Goal: Task Accomplishment & Management: Manage account settings

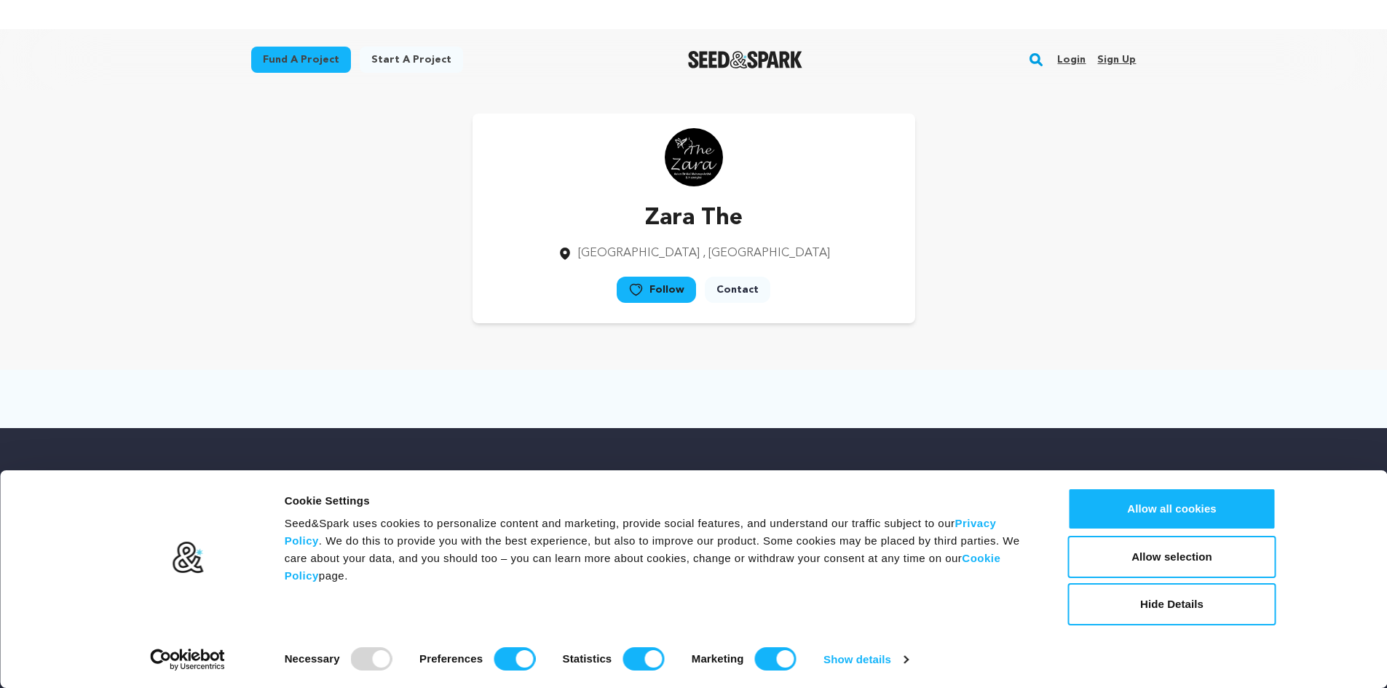
click at [1110, 60] on link "Sign up" at bounding box center [1116, 59] width 39 height 23
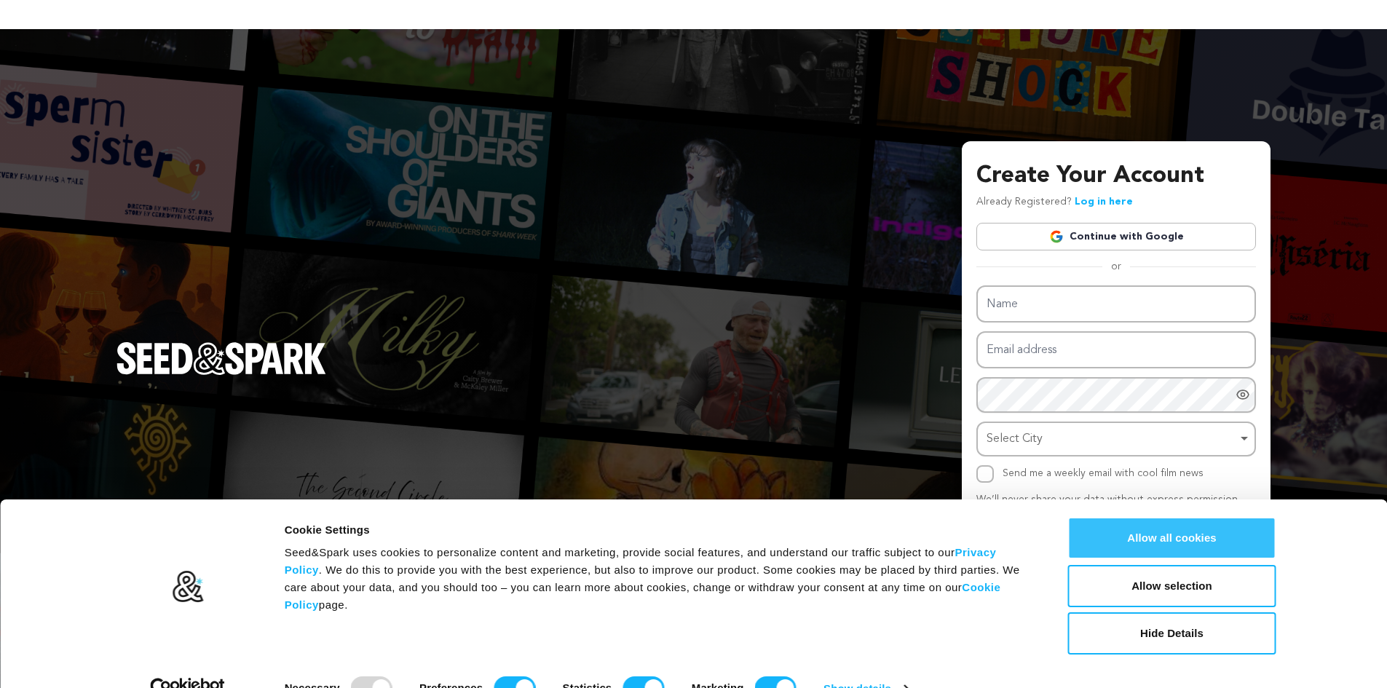
click at [1177, 544] on button "Allow all cookies" at bounding box center [1172, 538] width 208 height 42
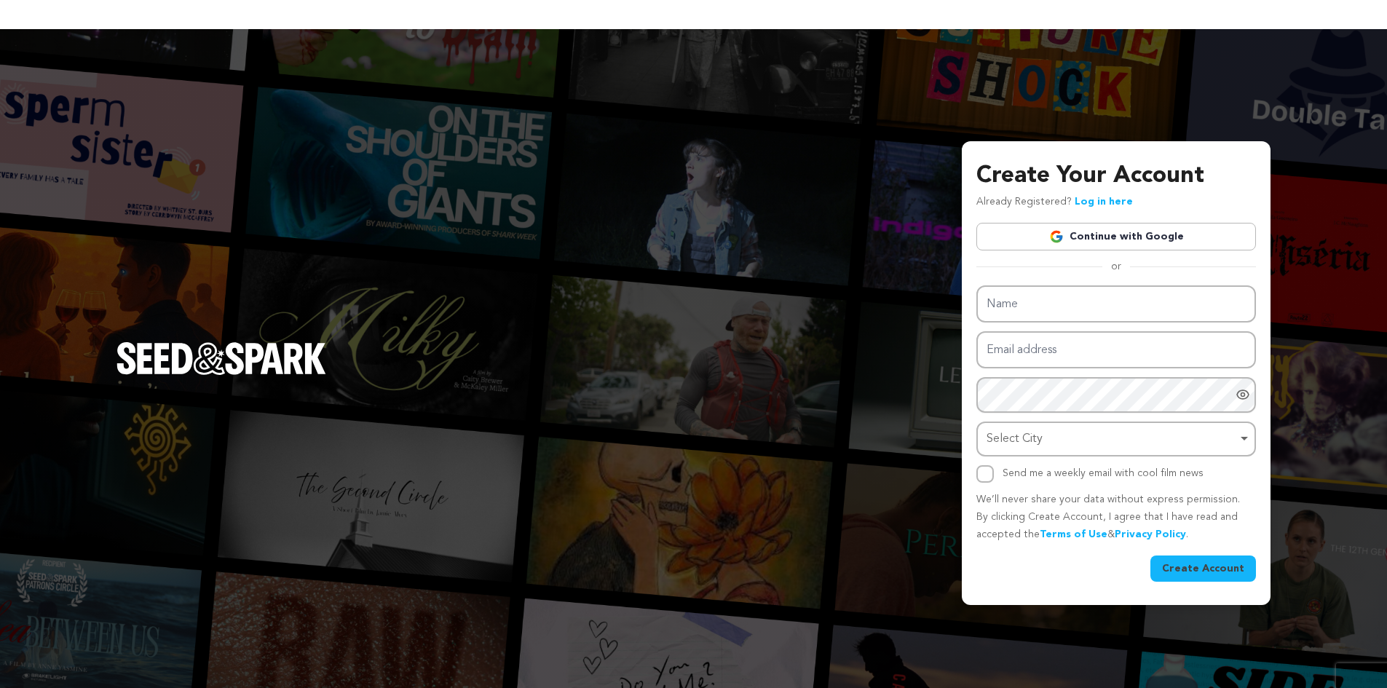
click at [1106, 238] on link "Continue with Google" at bounding box center [1116, 237] width 280 height 28
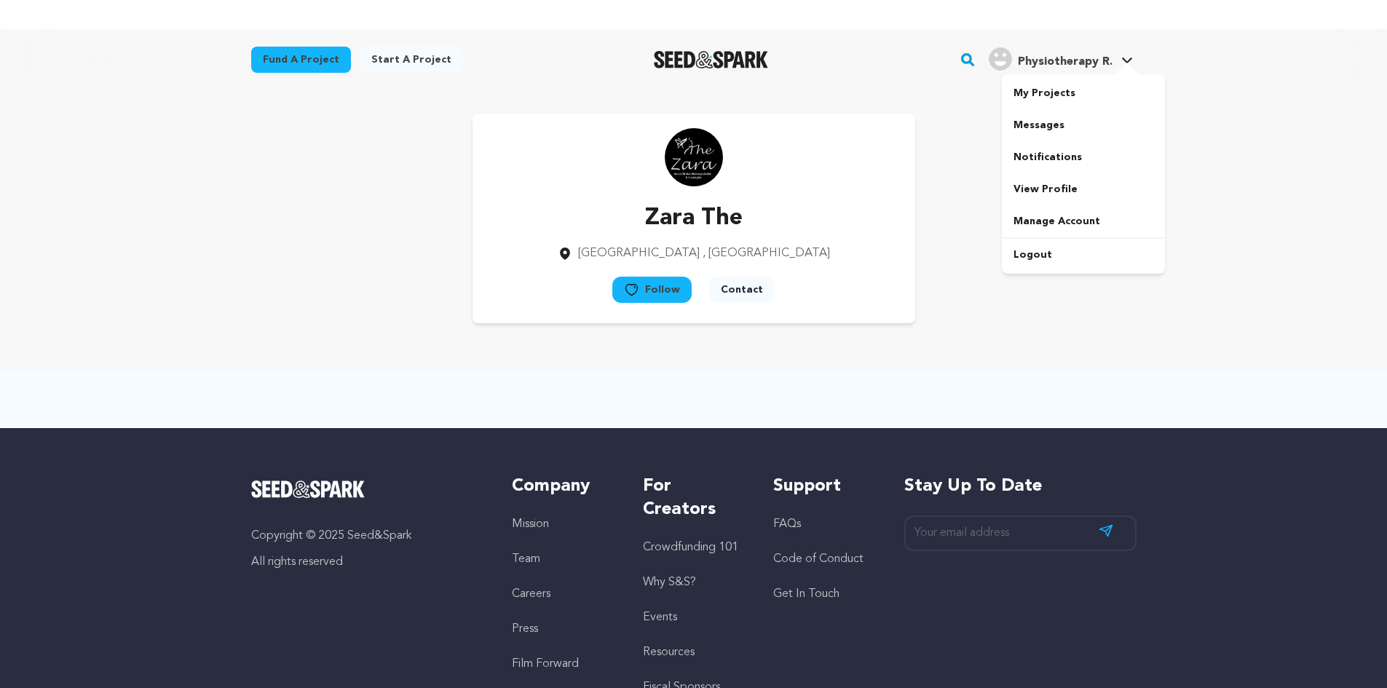
click at [1123, 63] on div at bounding box center [1127, 70] width 29 height 15
click at [1064, 192] on link "View Profile" at bounding box center [1083, 189] width 163 height 32
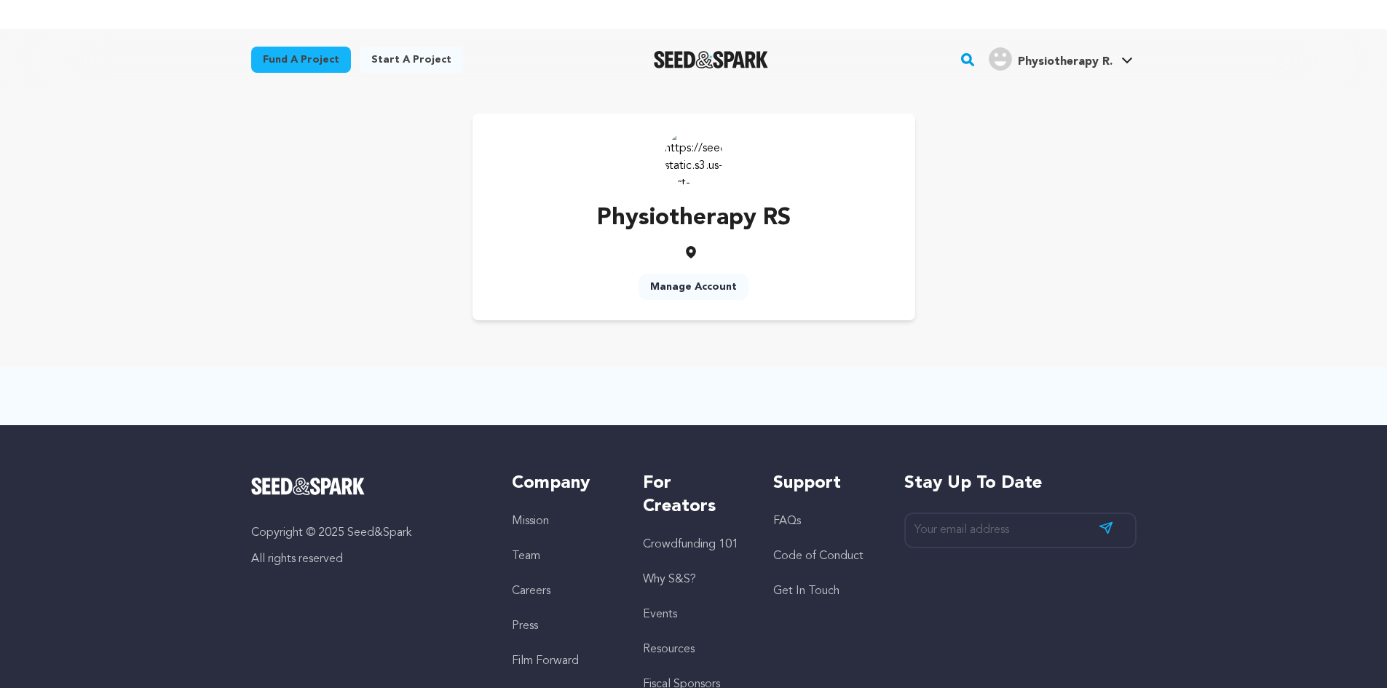
click at [688, 156] on img at bounding box center [694, 157] width 58 height 58
click at [690, 177] on img at bounding box center [694, 157] width 58 height 58
click at [695, 173] on img at bounding box center [694, 157] width 58 height 58
click at [679, 255] on p at bounding box center [694, 252] width 194 height 15
click at [689, 253] on icon at bounding box center [691, 252] width 10 height 12
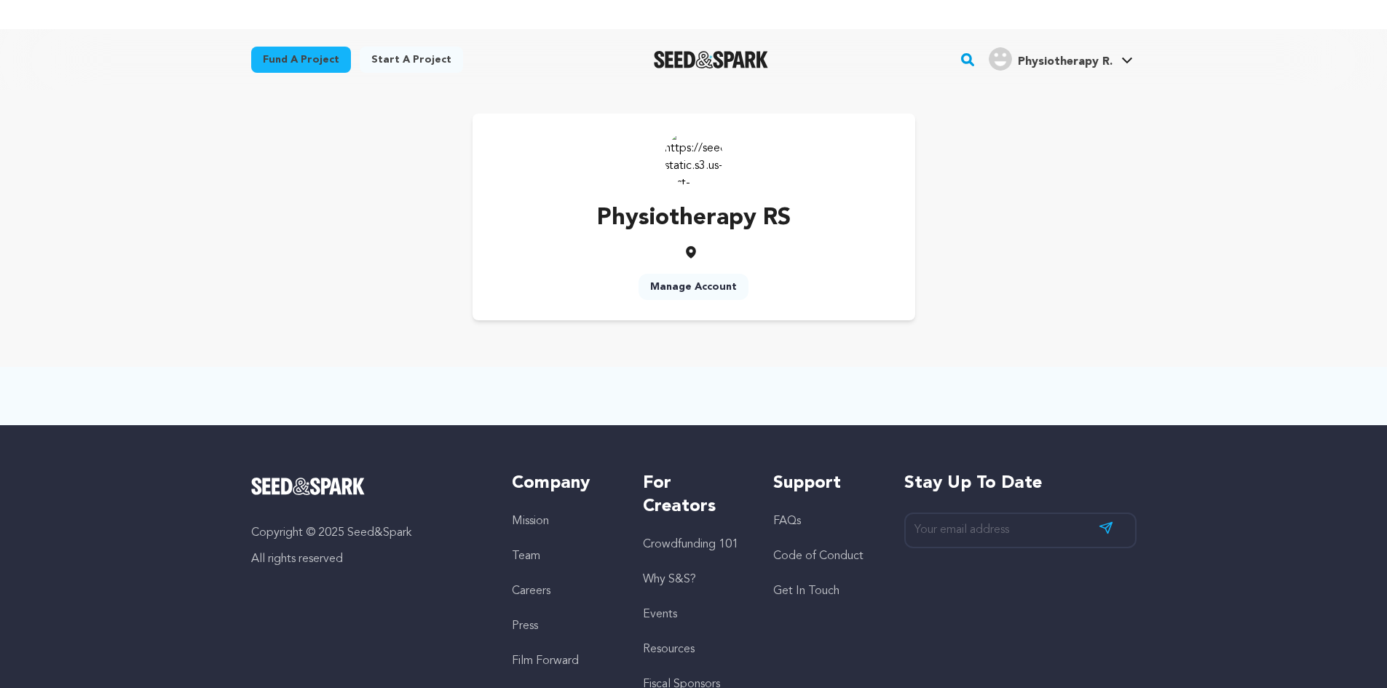
click at [690, 227] on p "Physiotherapy RS" at bounding box center [694, 218] width 194 height 35
click at [1051, 226] on link "Manage Account" at bounding box center [1083, 221] width 163 height 32
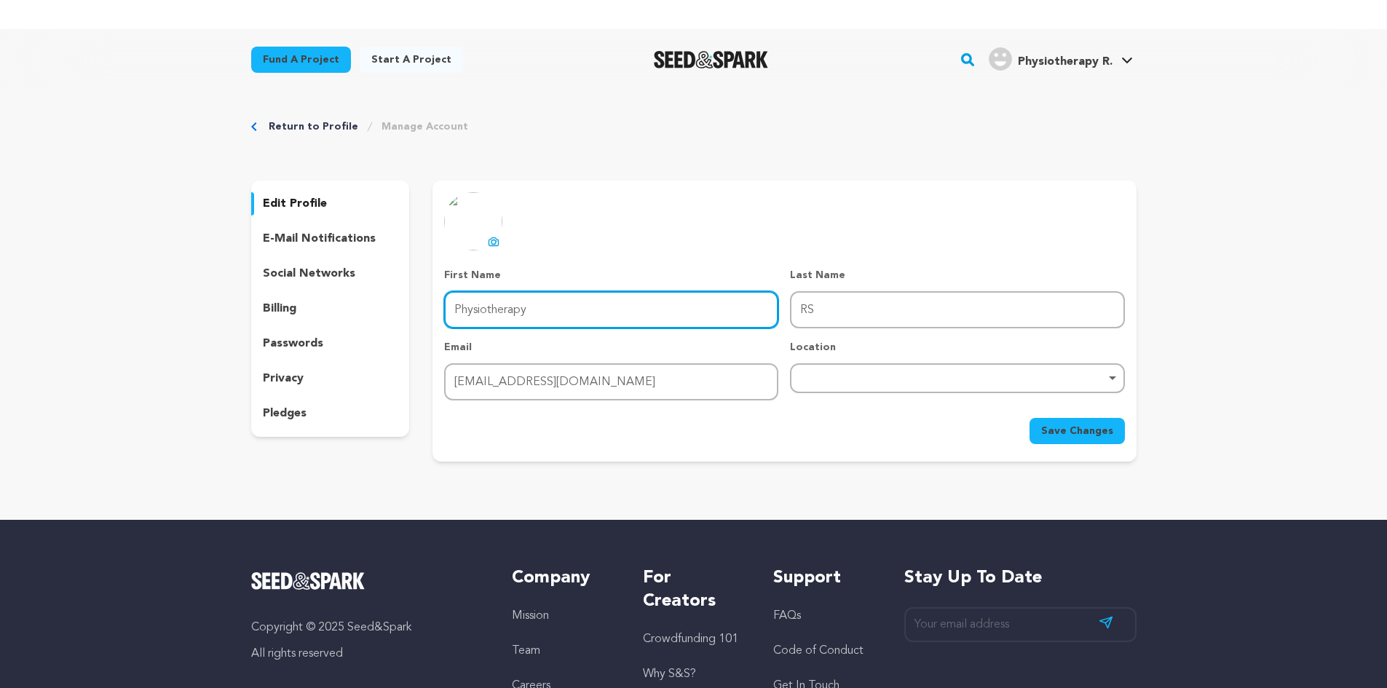
click at [537, 311] on input "Physiotherapy" at bounding box center [611, 309] width 334 height 37
drag, startPoint x: 540, startPoint y: 313, endPoint x: 441, endPoint y: 313, distance: 99.0
click at [441, 313] on div "uploading spinner upload profile image First Name First Name Physiotherapy Last…" at bounding box center [784, 318] width 703 height 252
type input "RS"
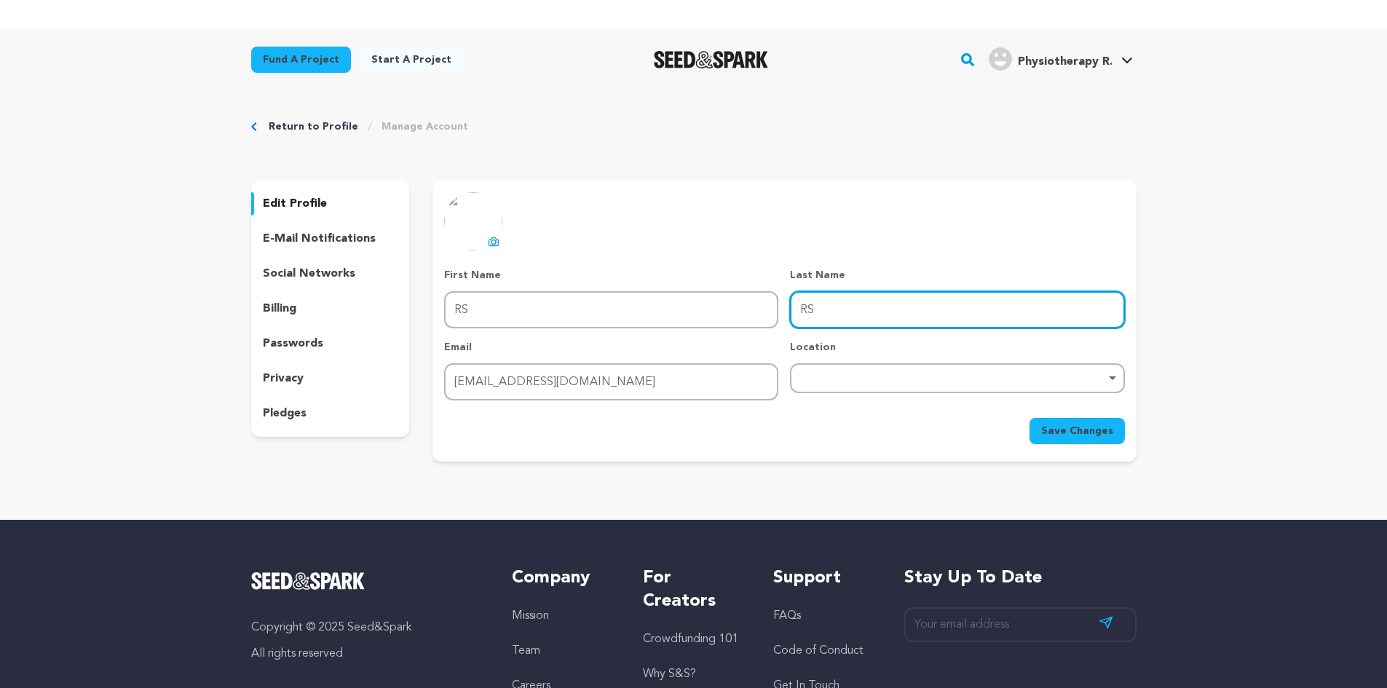
click at [819, 310] on input "RS" at bounding box center [957, 309] width 334 height 37
drag, startPoint x: 820, startPoint y: 310, endPoint x: 786, endPoint y: 310, distance: 34.2
click at [786, 310] on div "First Name First Name RS Last Name Last Name RS Email Email [EMAIL_ADDRESS][DOM…" at bounding box center [784, 334] width 680 height 133
paste input "RS Physiotherapy"
drag, startPoint x: 822, startPoint y: 309, endPoint x: 779, endPoint y: 309, distance: 43.0
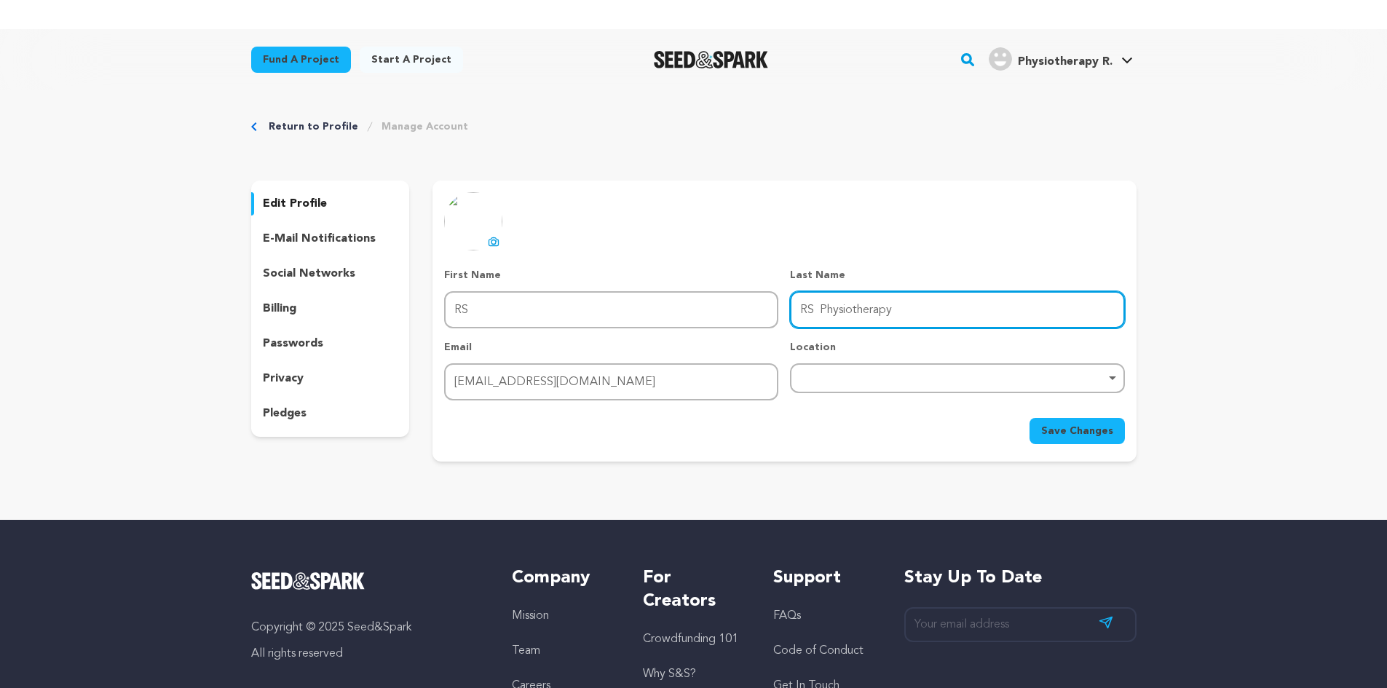
click at [779, 309] on div "First Name First Name RS Last Name Last Name RS Physiotherapy Email Email rsphy…" at bounding box center [784, 334] width 680 height 133
type input "Physiotherapy"
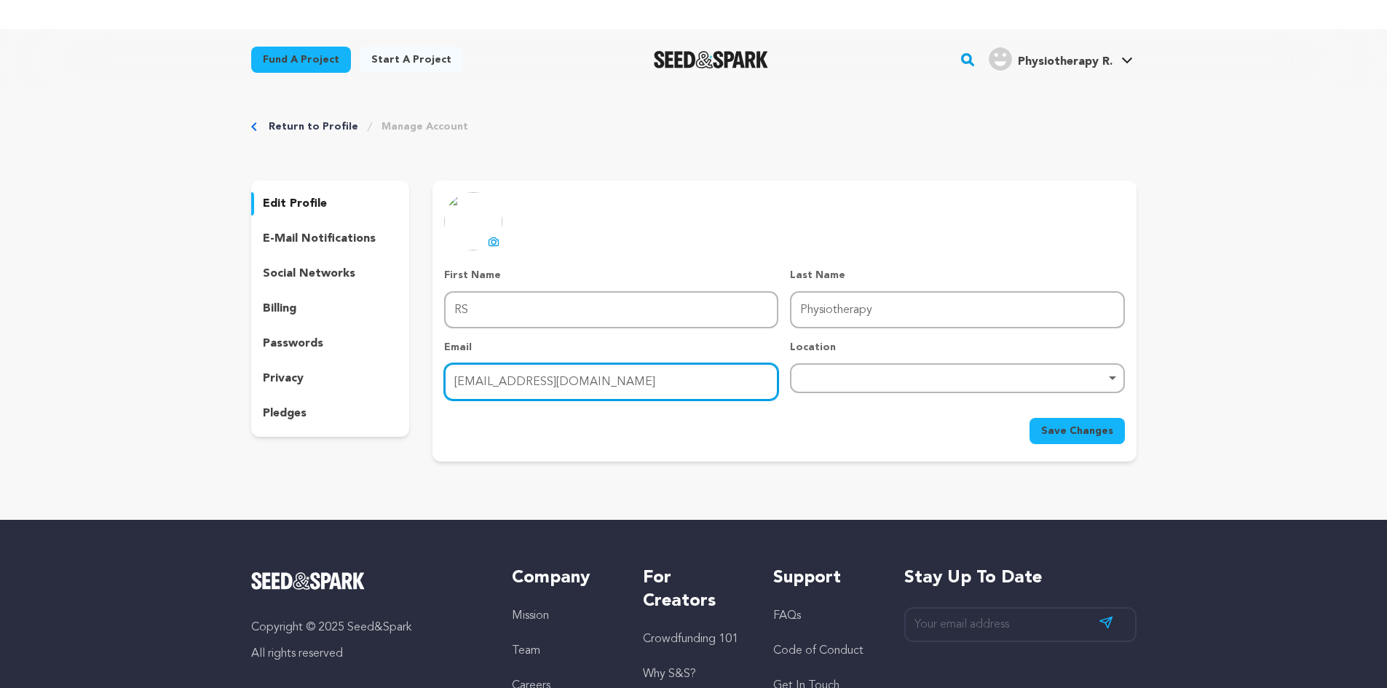
drag, startPoint x: 630, startPoint y: 384, endPoint x: 751, endPoint y: 387, distance: 120.9
click at [631, 384] on input "rsphysiotherapy37@gmail.com" at bounding box center [611, 381] width 334 height 37
click at [808, 380] on div "Remove item" at bounding box center [957, 378] width 320 height 6
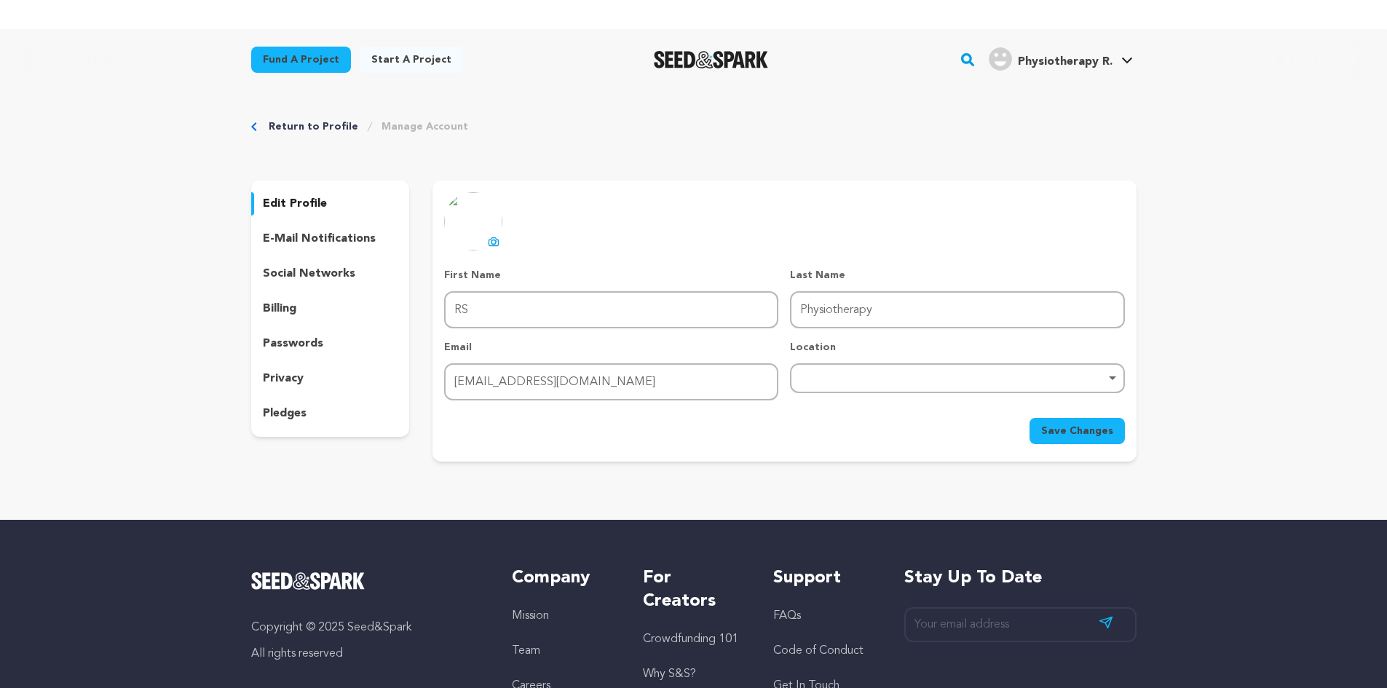
click at [894, 374] on div "Remove item" at bounding box center [957, 378] width 334 height 30
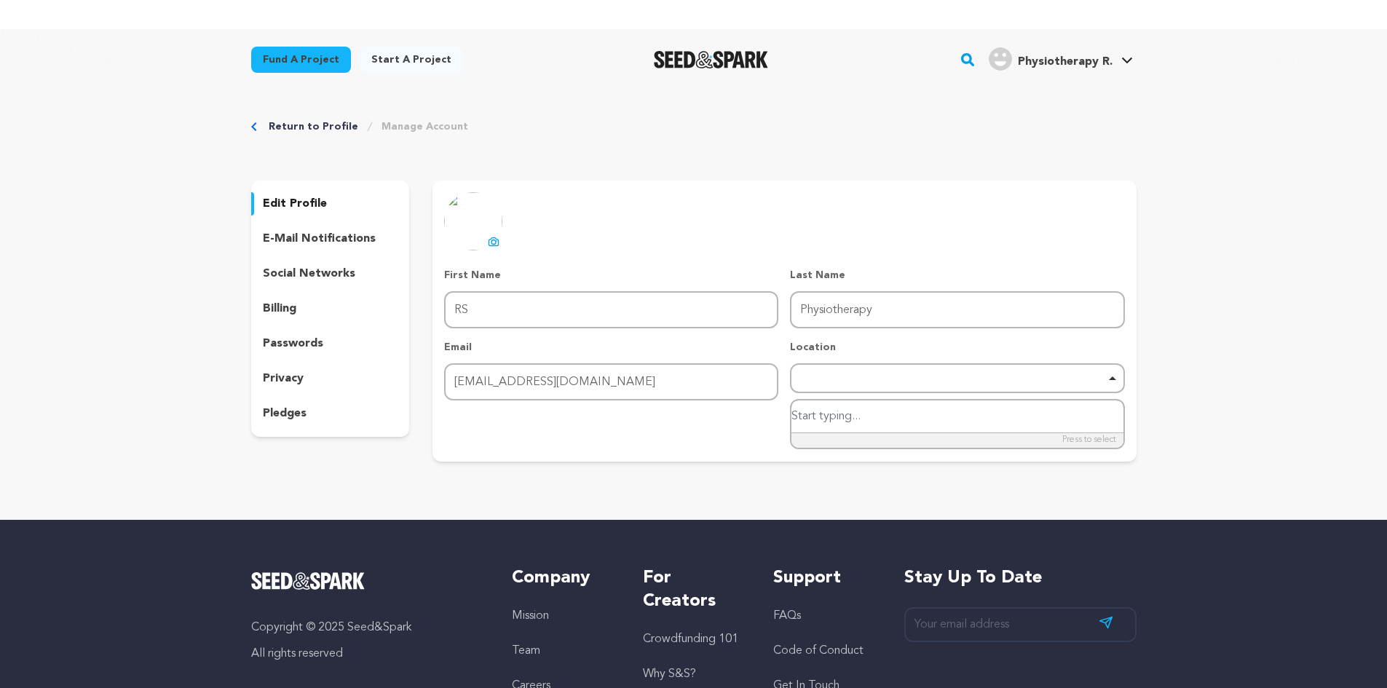
paste input "1 Clos y Fedw, Rhydargaeau, Near Carmarthen Sa327DQ"
click at [1087, 414] on input "1 Clos y Fedw, Rhydargaeau, Near Carmarthen Sa327DQ" at bounding box center [957, 416] width 331 height 33
type input "1 Clos y Fedw, Rhydargaeau, Near Carmarthen Sa327DQ"
click at [914, 474] on div "Return to Profile Manage Account edit profile e-mail notifications social netwo…" at bounding box center [694, 293] width 932 height 406
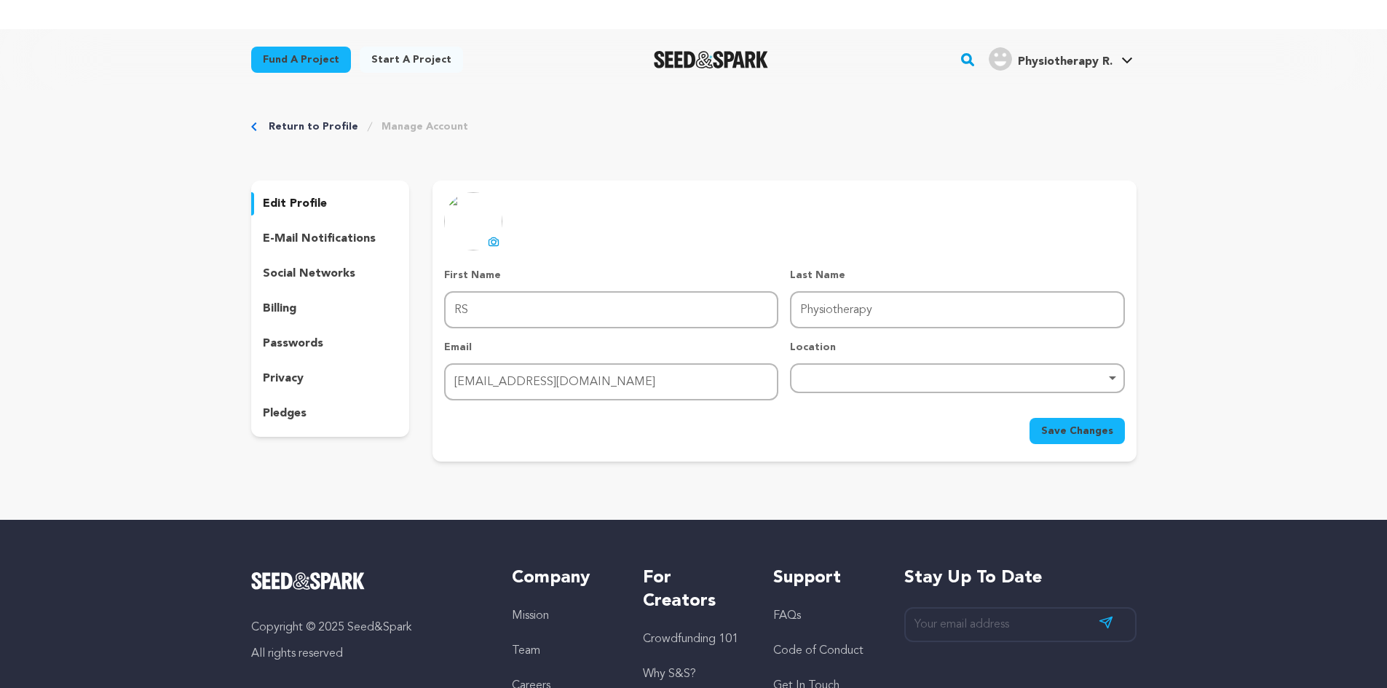
click at [920, 374] on div "Remove item" at bounding box center [957, 378] width 334 height 30
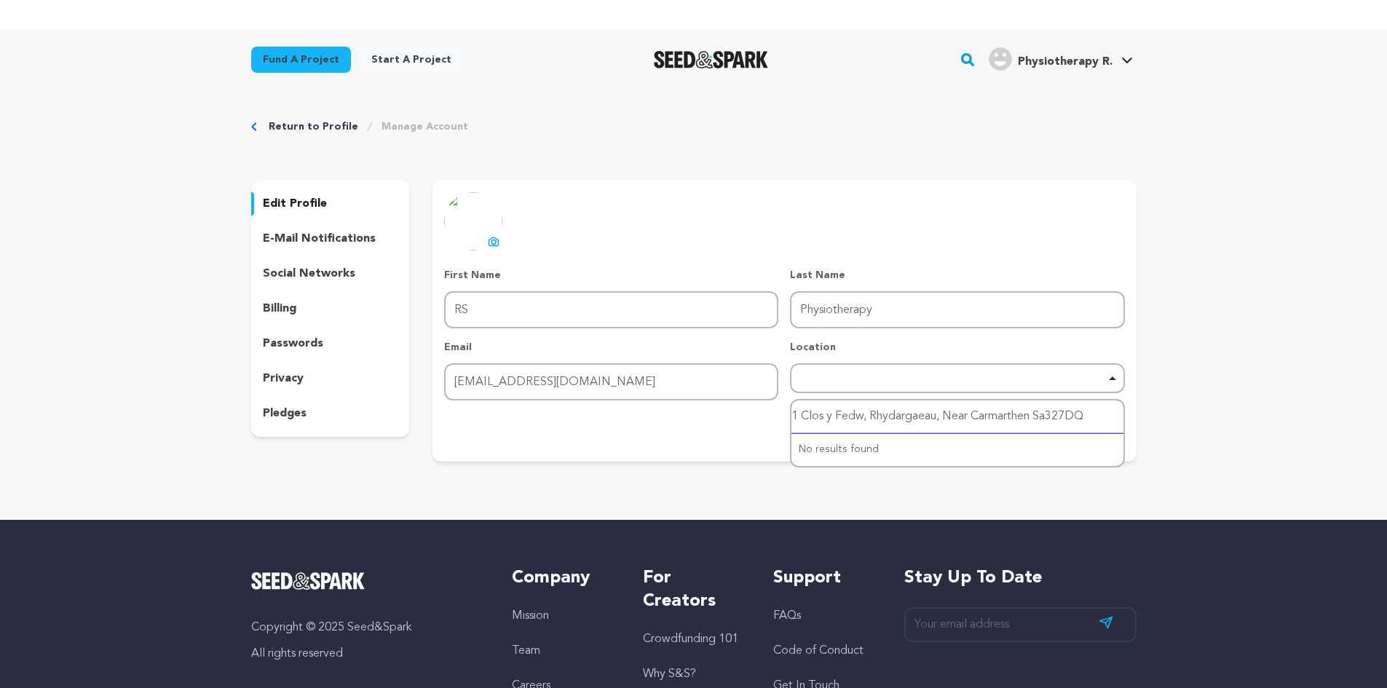
click at [923, 417] on input "1 Clos y Fedw, Rhydargaeau, Near Carmarthen Sa327DQ" at bounding box center [957, 416] width 331 height 33
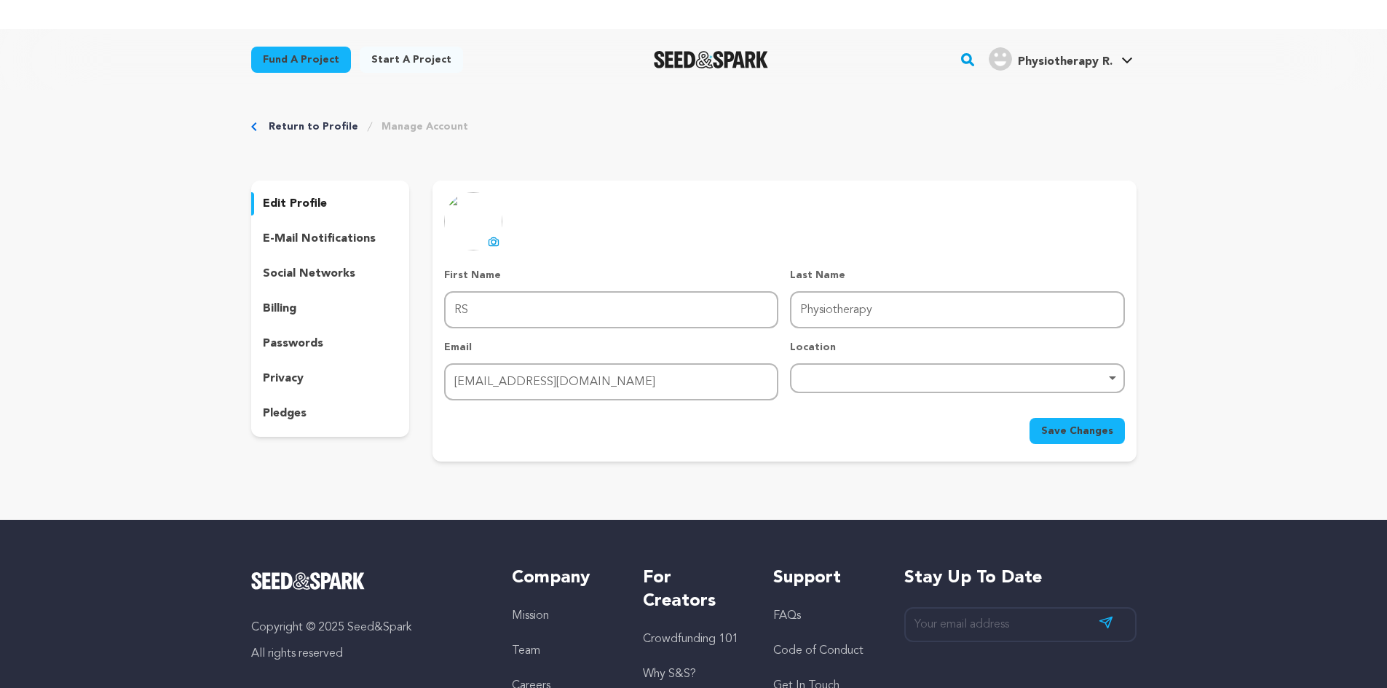
click at [939, 371] on div "Remove item" at bounding box center [957, 378] width 334 height 30
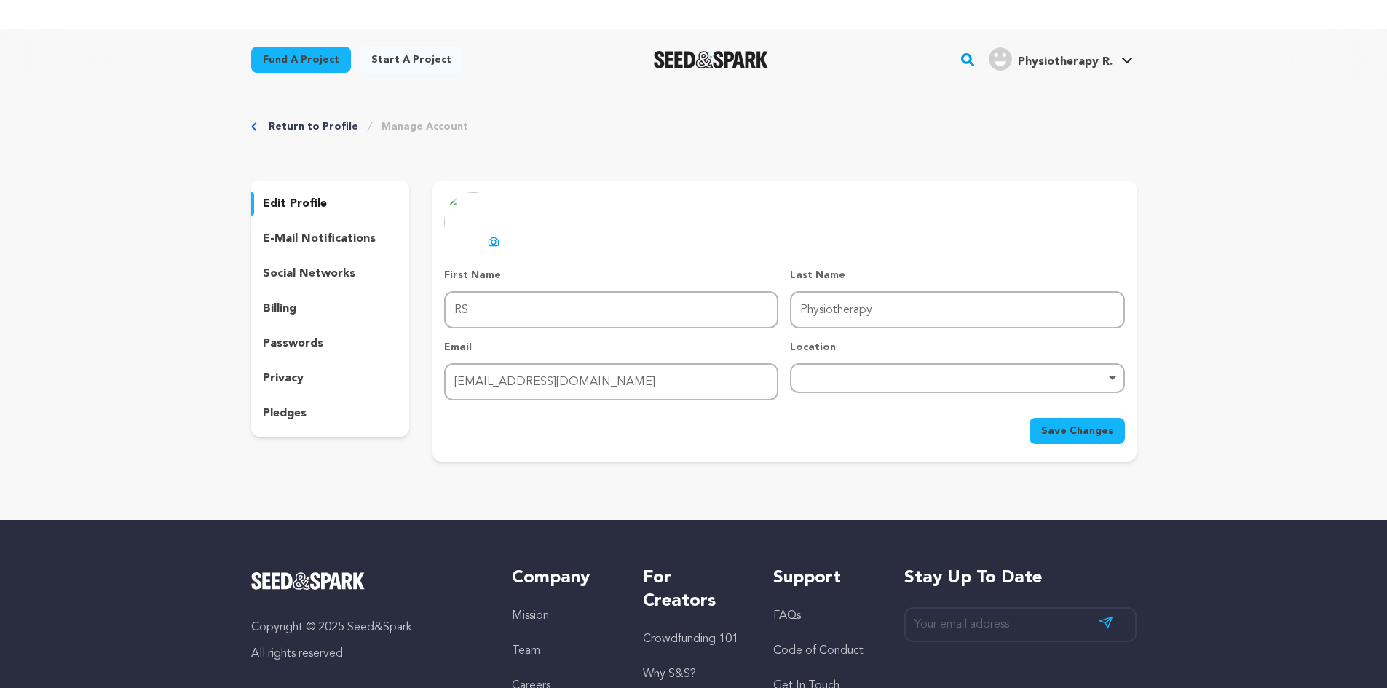
click at [953, 373] on div "Remove item" at bounding box center [957, 378] width 334 height 30
drag, startPoint x: 904, startPoint y: 411, endPoint x: 772, endPoint y: 412, distance: 131.8
click at [772, 412] on form "First Name First Name RS Last Name Last Name Physiotherapy Email Email rsphysio…" at bounding box center [784, 356] width 680 height 176
click at [853, 373] on div "Remove item" at bounding box center [957, 378] width 334 height 30
paste input "Near Carmarthen Sa327DQ"
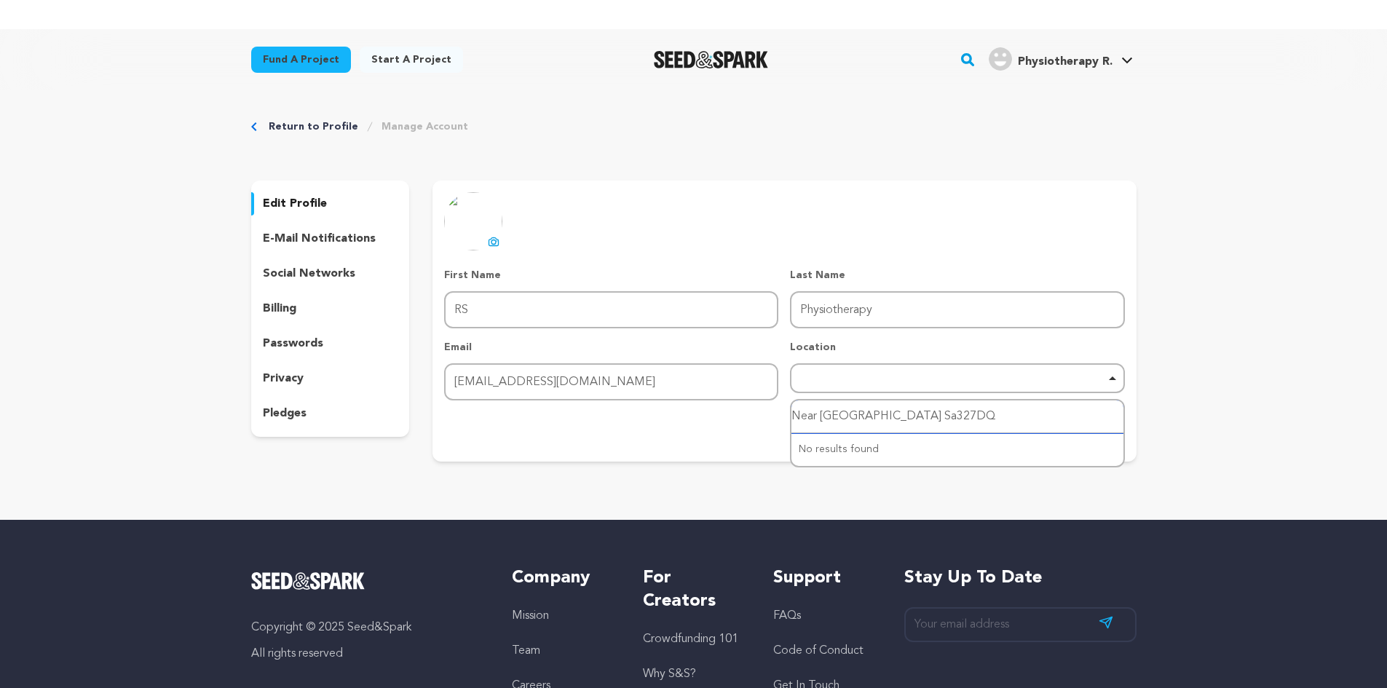
click at [968, 403] on input "Near Carmarthen Sa327DQ" at bounding box center [957, 416] width 331 height 33
click at [939, 421] on input "Near Carmarthen Sa327DQ" at bounding box center [957, 416] width 331 height 33
drag, startPoint x: 931, startPoint y: 414, endPoint x: 882, endPoint y: 414, distance: 49.5
click at [931, 414] on input "Near Carmarthen Sa327DQ" at bounding box center [957, 416] width 331 height 33
type input "Near Carmarthen Sa327DQ"
